Goal: Task Accomplishment & Management: Manage account settings

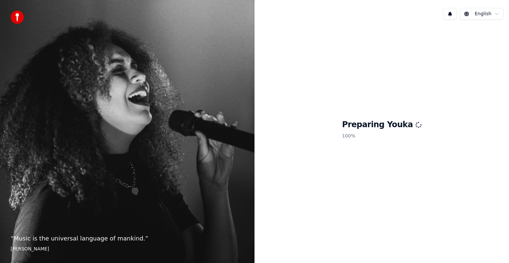
click at [410, 178] on div "Preparing Youka 100 %" at bounding box center [381, 130] width 254 height 211
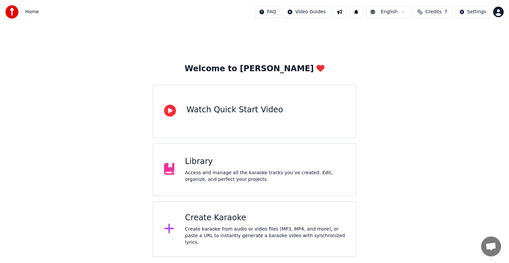
click at [305, 157] on div "Library" at bounding box center [265, 161] width 160 height 11
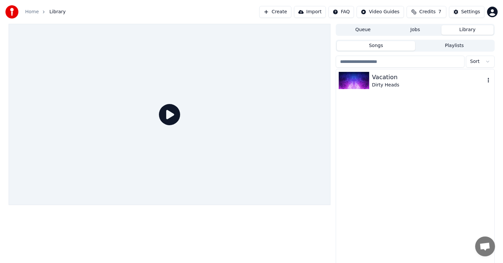
click at [378, 80] on div "Vacation" at bounding box center [428, 77] width 113 height 9
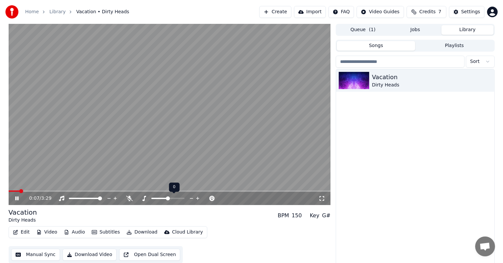
click at [168, 196] on span at bounding box center [168, 198] width 4 height 4
click at [16, 199] on icon at bounding box center [16, 198] width 3 height 4
click at [470, 13] on div "Settings" at bounding box center [470, 12] width 19 height 7
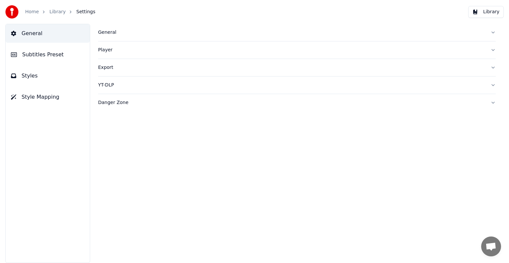
click at [118, 35] on div "General" at bounding box center [291, 32] width 387 height 7
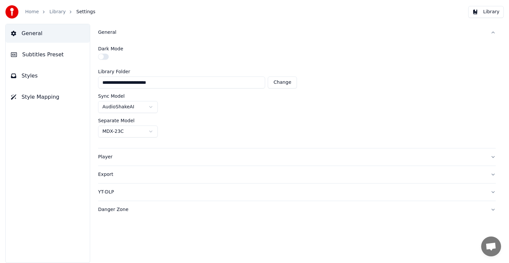
click at [132, 154] on div "Player" at bounding box center [291, 157] width 387 height 7
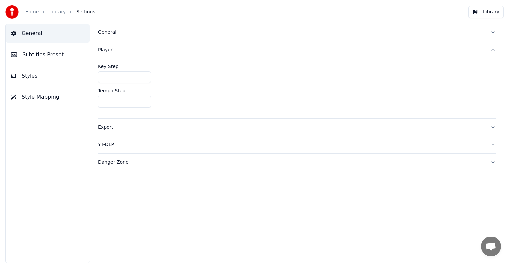
click at [130, 130] on div "Export" at bounding box center [291, 127] width 387 height 7
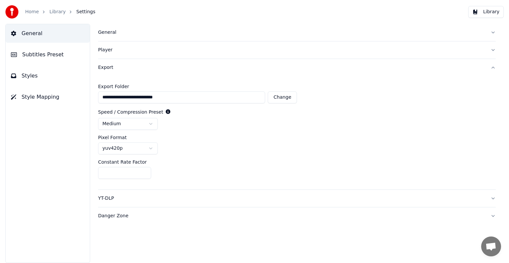
click at [137, 199] on div "YT-DLP" at bounding box center [291, 198] width 387 height 7
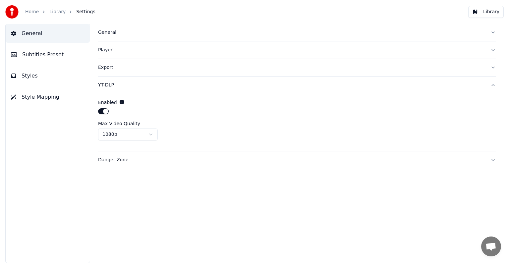
click at [147, 170] on div "General Player Export YT-DLP Enabled Max Video Quality 1080p Danger Zone" at bounding box center [297, 143] width 424 height 239
click at [147, 166] on button "Danger Zone" at bounding box center [296, 159] width 397 height 17
